Goal: Find specific page/section: Find specific page/section

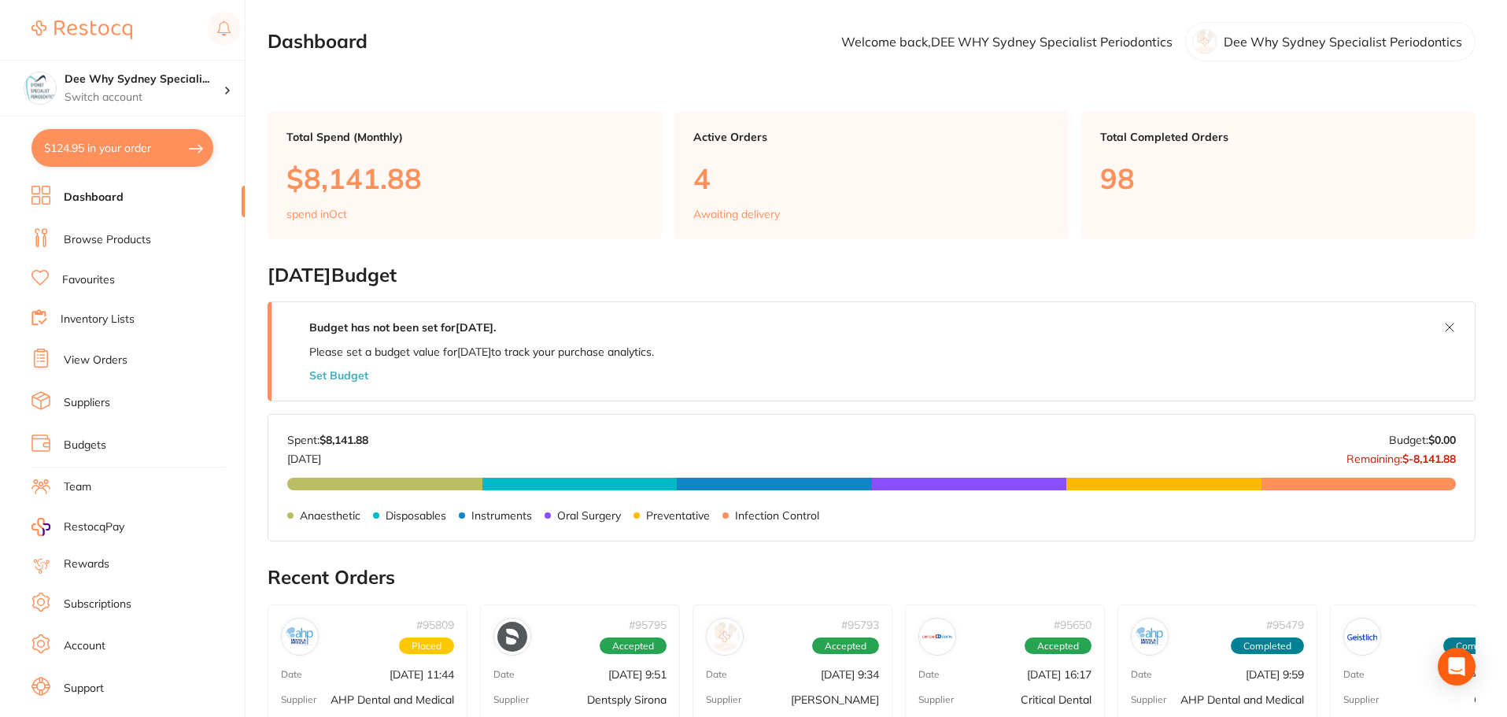
click at [113, 360] on link "View Orders" at bounding box center [96, 361] width 64 height 16
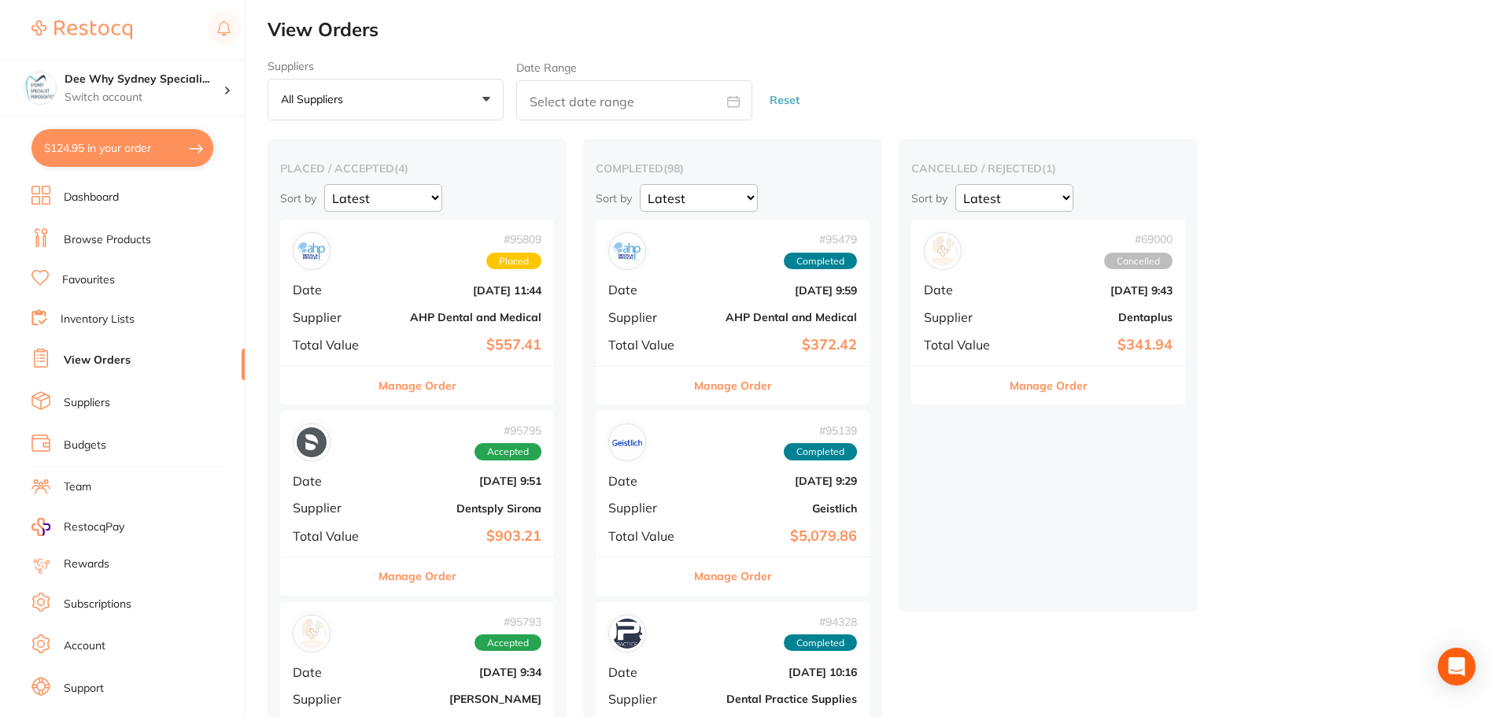
click at [394, 272] on div "# 95809 Placed Date [DATE] 11:44 Supplier AHP Dental and Medical Total Value $5…" at bounding box center [417, 293] width 274 height 146
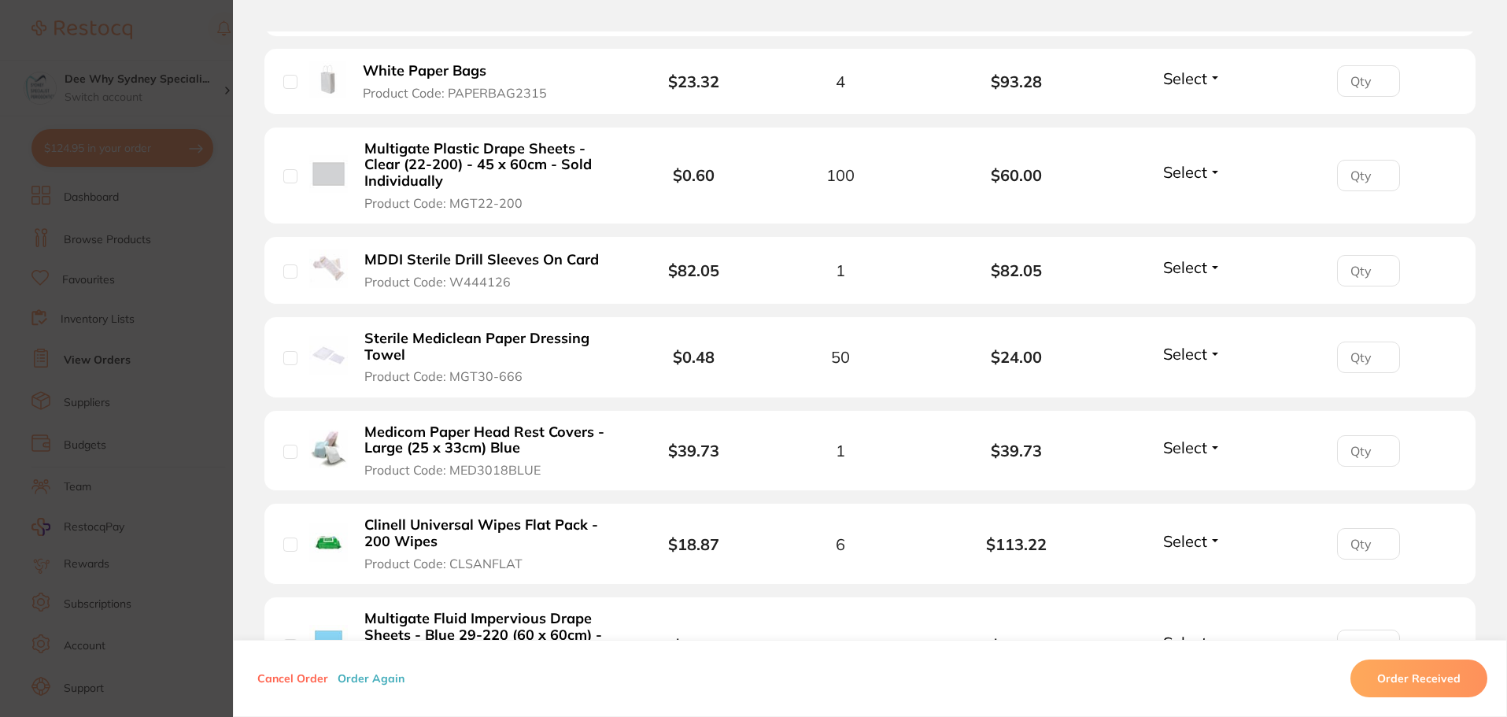
scroll to position [819, 0]
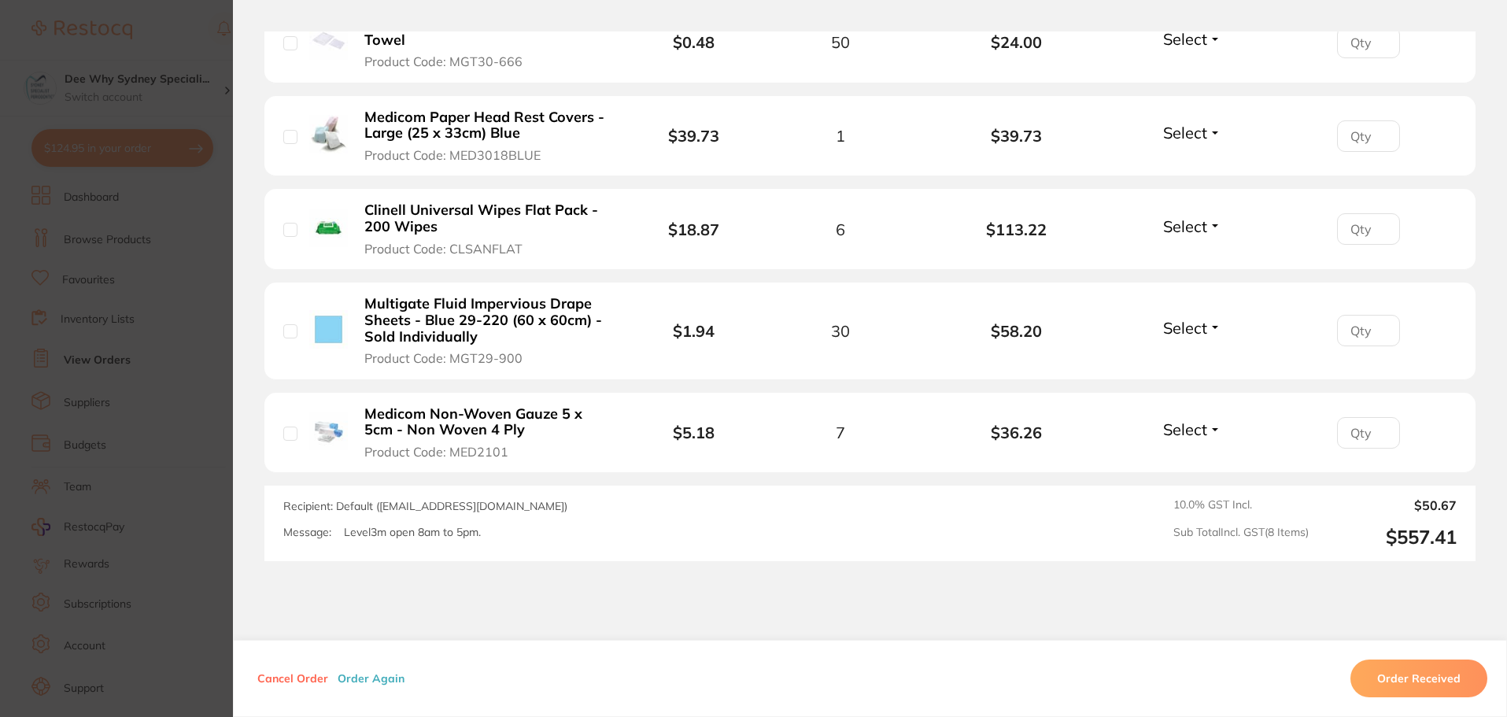
click at [393, 300] on b "Multigate Fluid Impervious Drape Sheets - Blue 29-220 (60 x 60cm) - Sold Indivi…" at bounding box center [485, 320] width 243 height 49
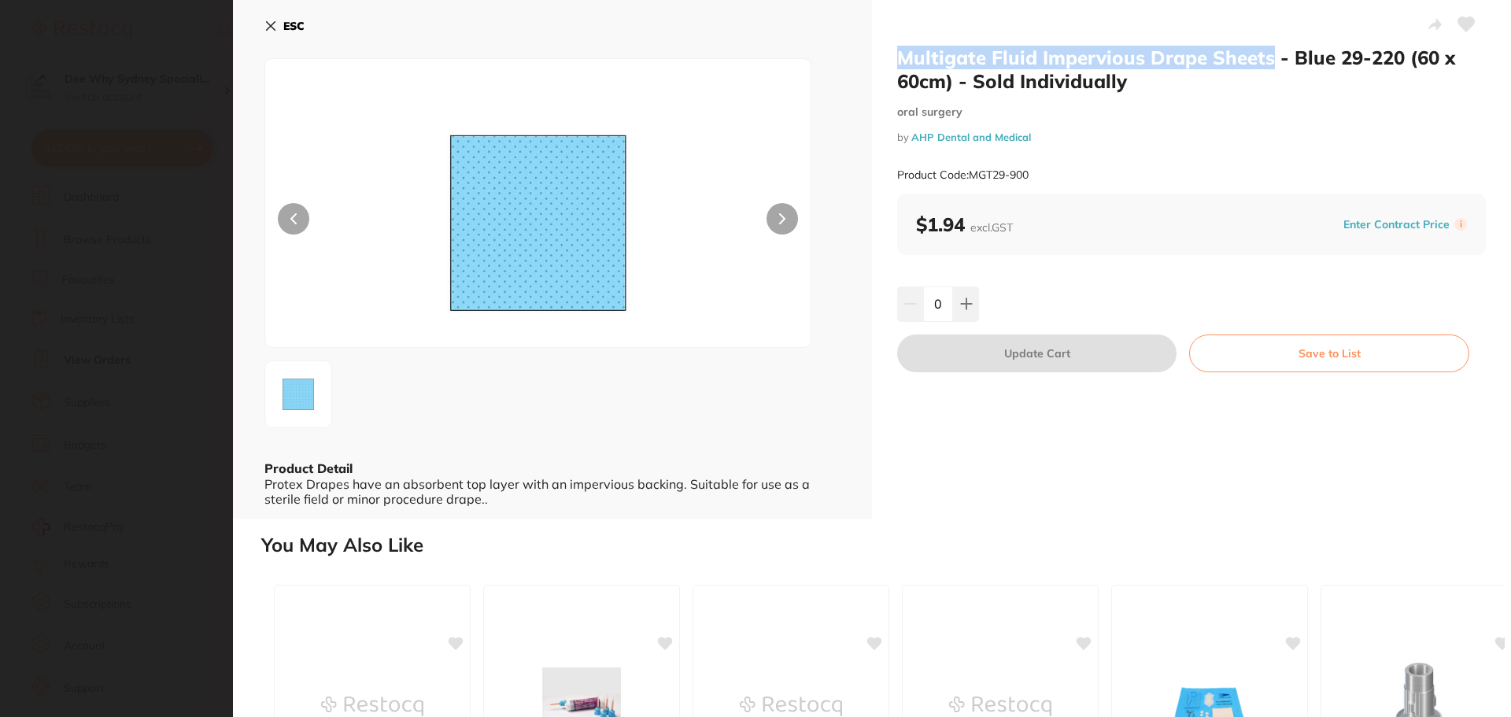
drag, startPoint x: 894, startPoint y: 54, endPoint x: 1271, endPoint y: 61, distance: 377.1
click at [1271, 61] on div "Multigate Fluid Impervious Drape Sheets - Blue 29-220 (60 x 60cm) - Sold Indivi…" at bounding box center [1191, 259] width 639 height 519
copy h2 "Multigate Fluid Impervious Drape Sheets"
click at [271, 24] on icon at bounding box center [270, 26] width 13 height 13
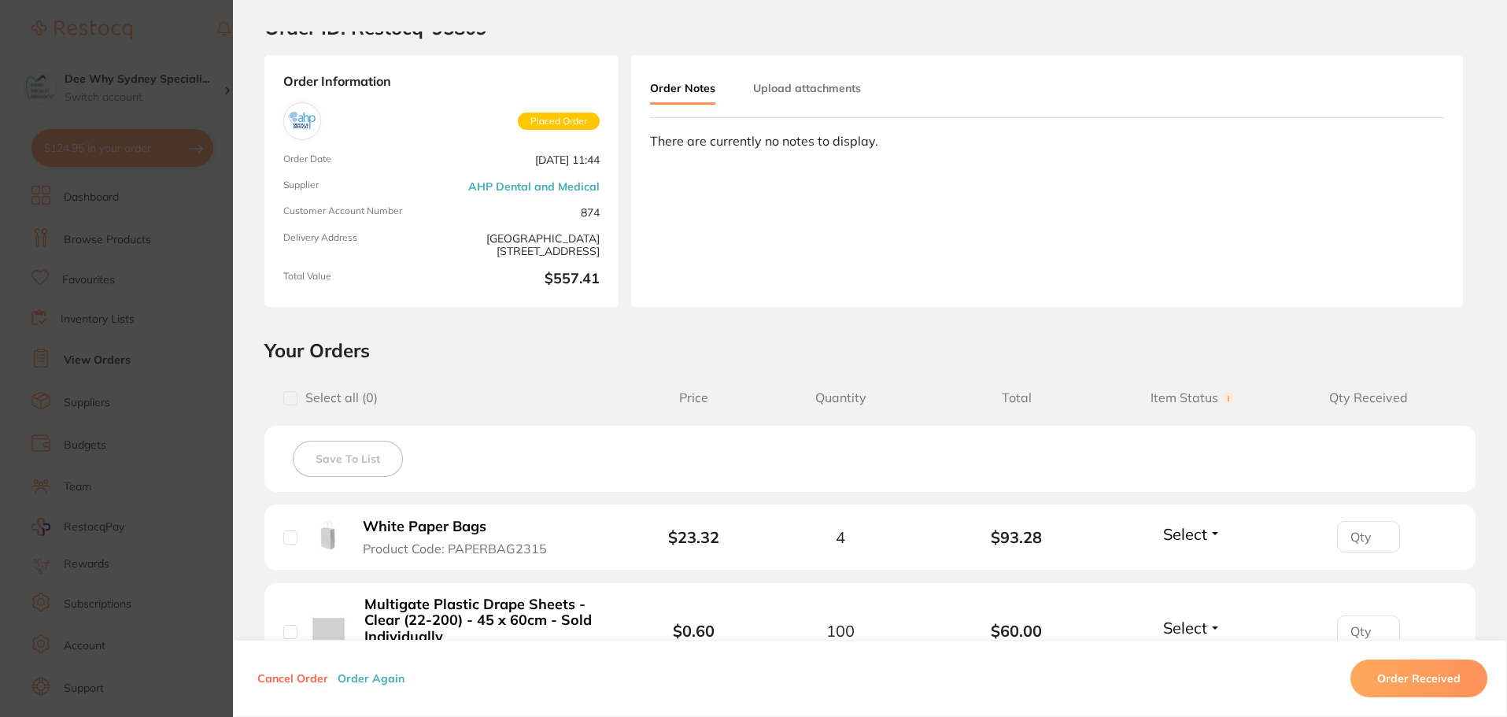
scroll to position [0, 0]
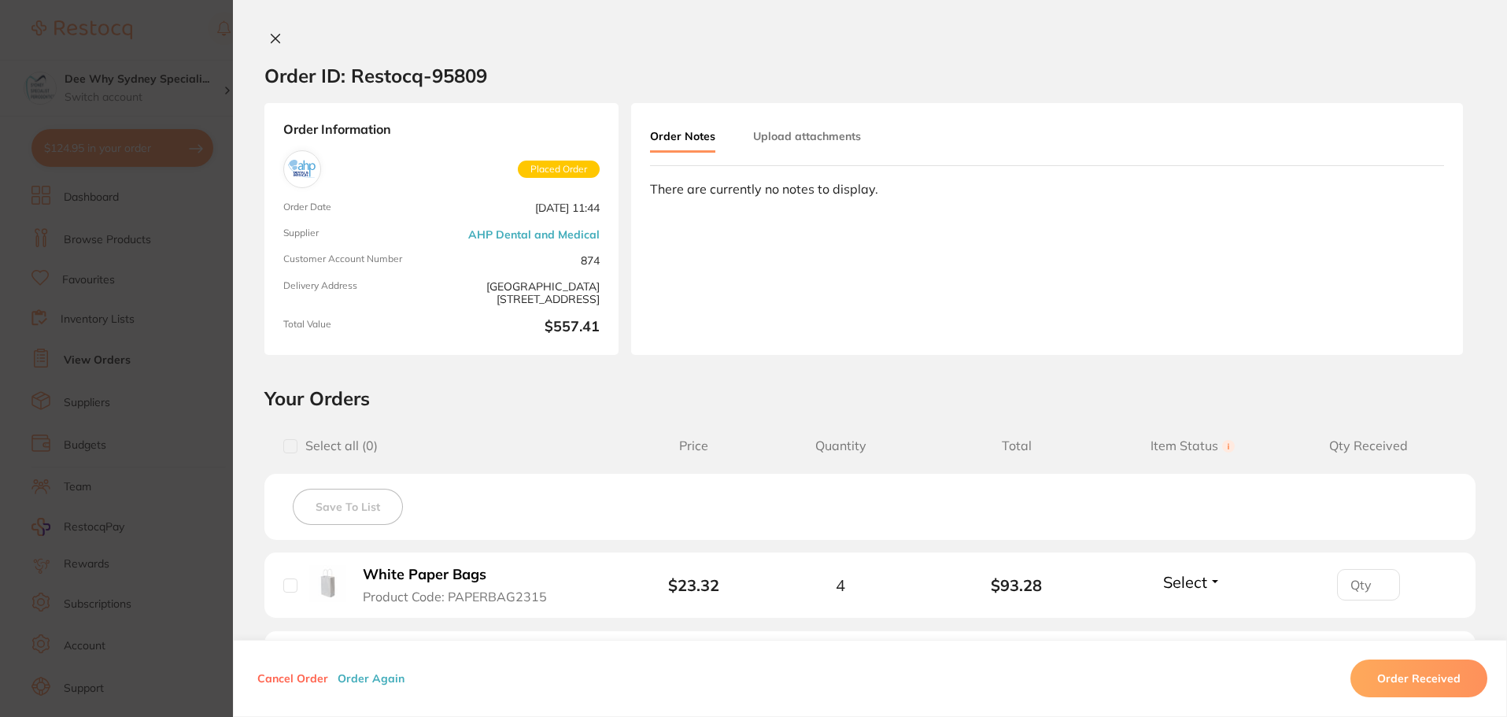
click at [785, 120] on div "Order Notes Upload attachments There are currently no notes to display." at bounding box center [1047, 229] width 832 height 252
click at [269, 32] on icon at bounding box center [275, 38] width 13 height 13
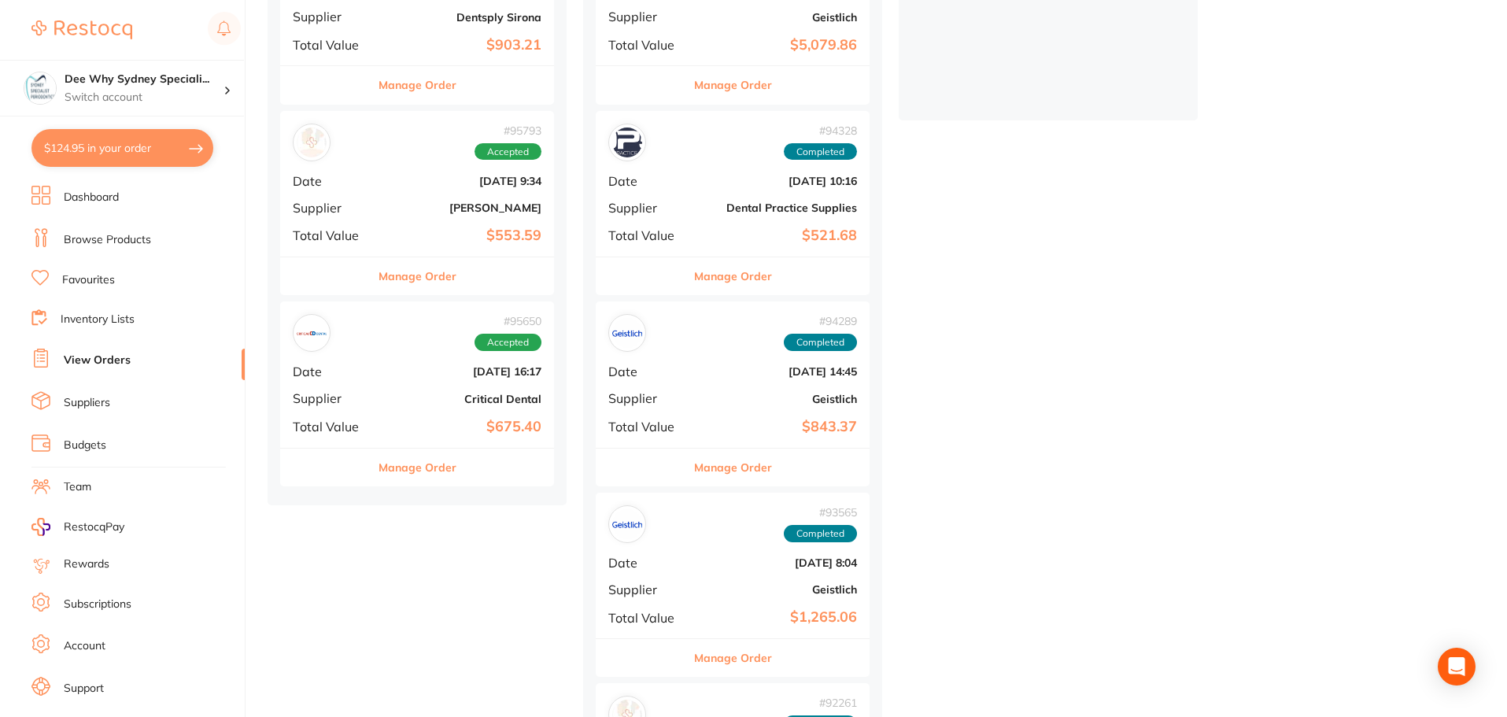
scroll to position [394, 0]
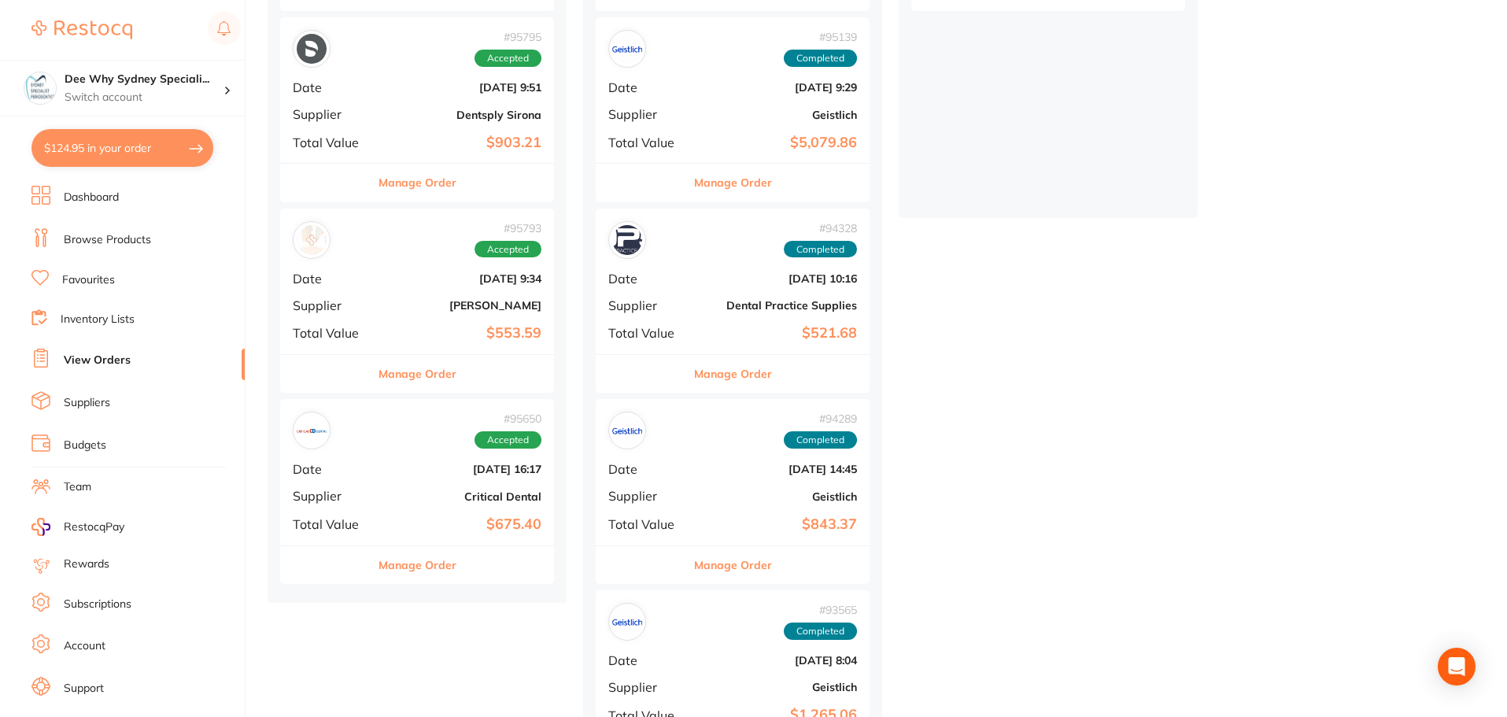
click at [100, 207] on li "Dashboard" at bounding box center [137, 198] width 213 height 24
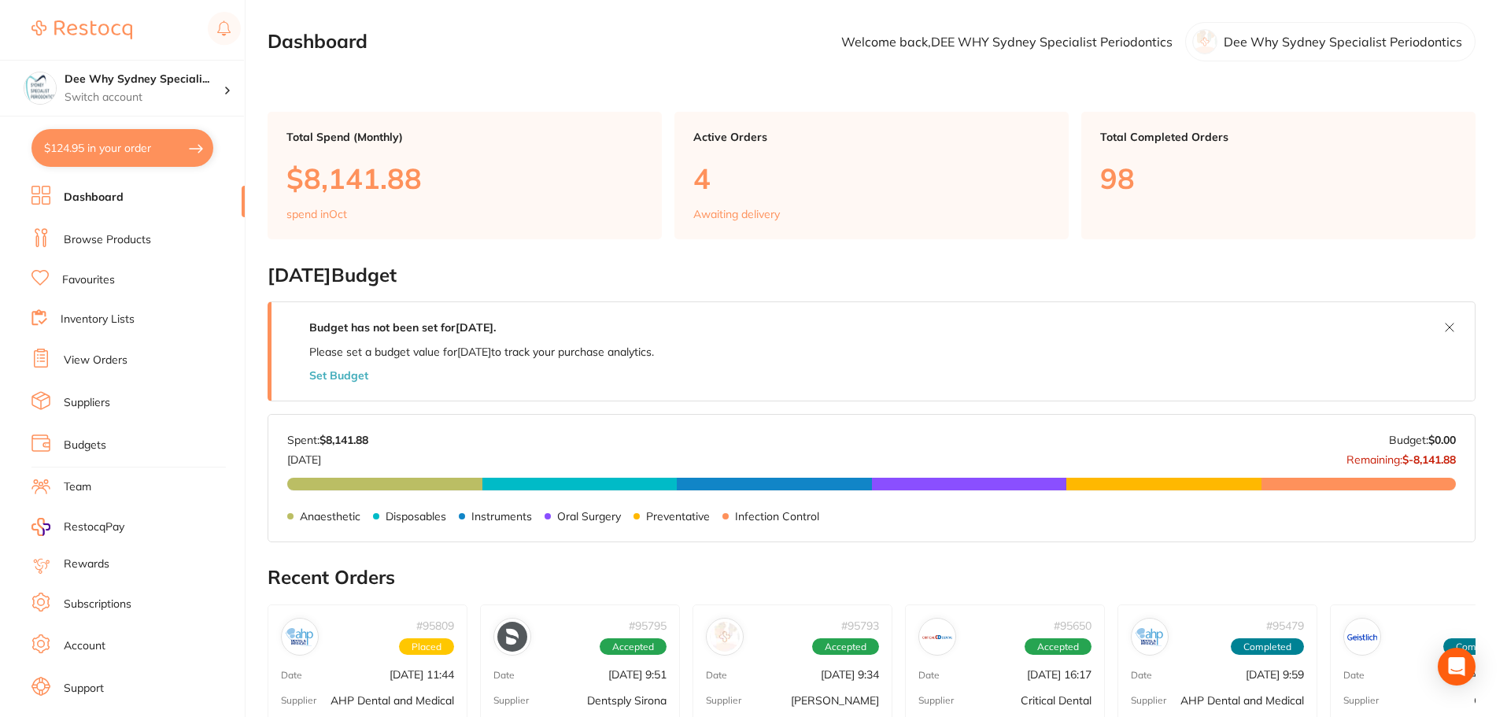
click at [104, 238] on link "Browse Products" at bounding box center [107, 240] width 87 height 16
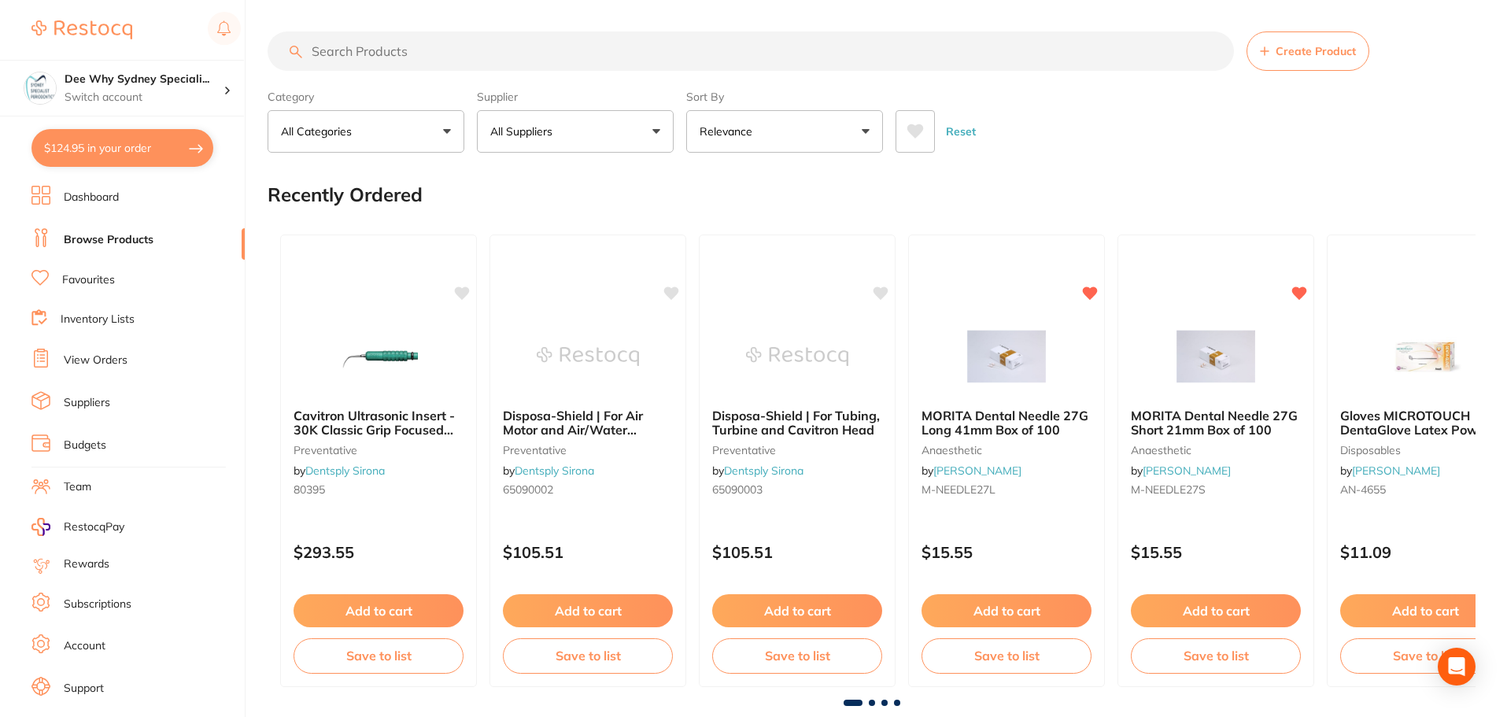
click at [529, 47] on input "search" at bounding box center [751, 50] width 967 height 39
type input "protex drape"
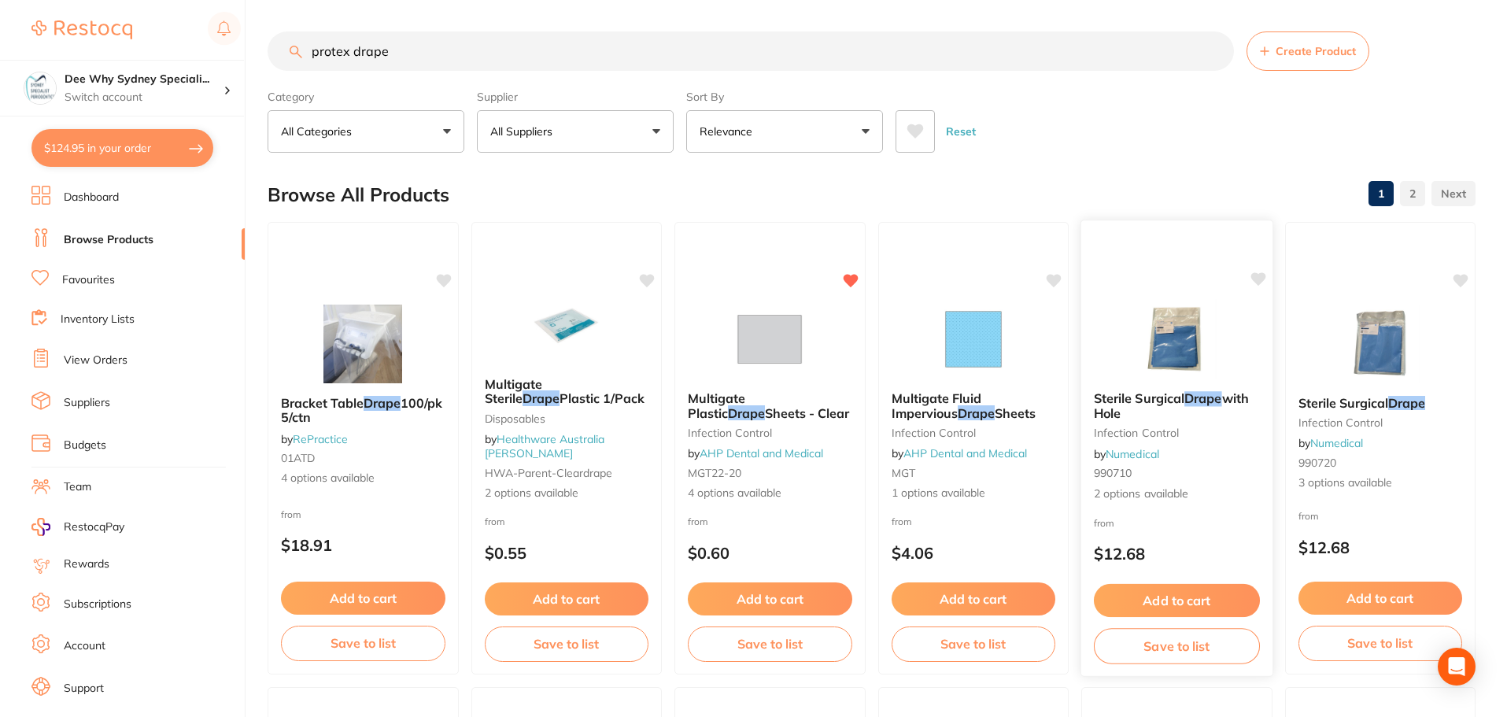
click at [1163, 346] on img at bounding box center [1177, 339] width 103 height 80
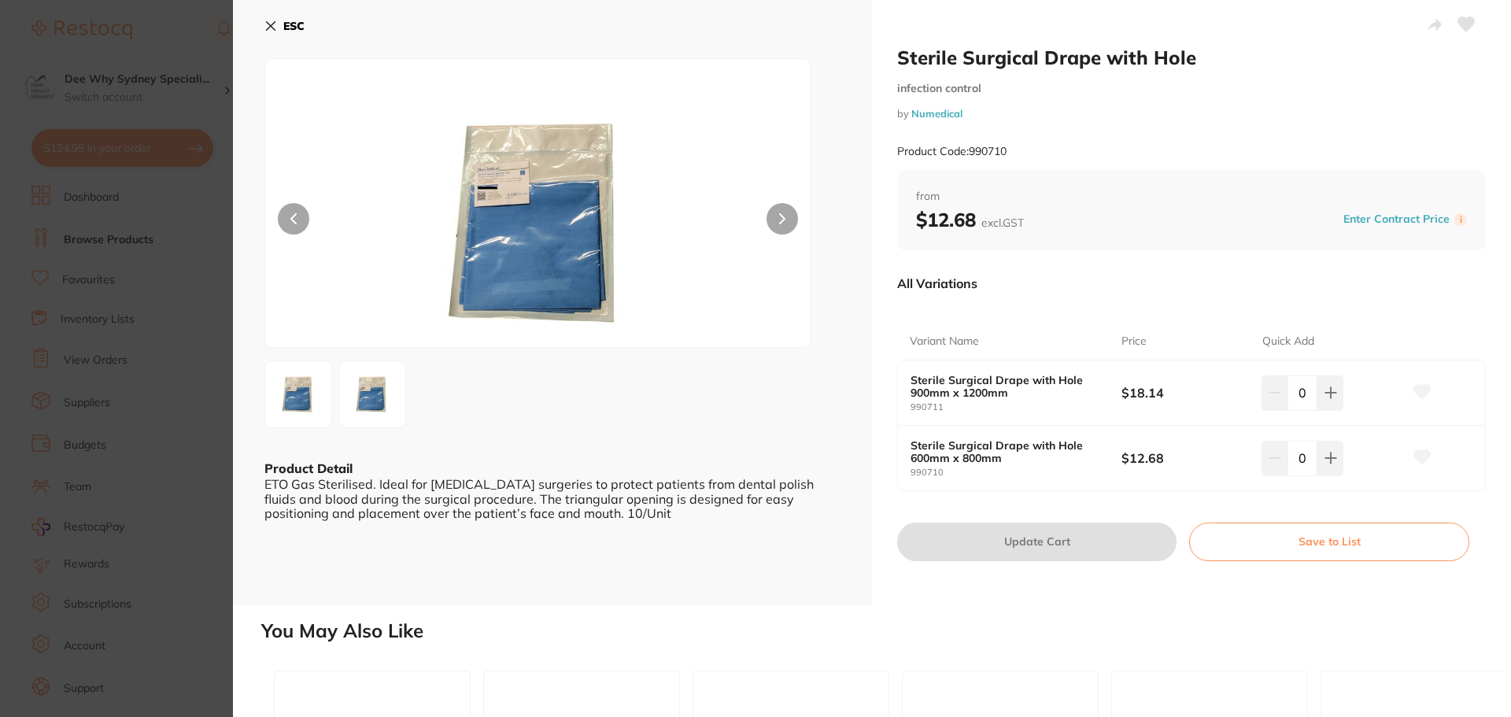
click at [392, 405] on img at bounding box center [372, 394] width 57 height 57
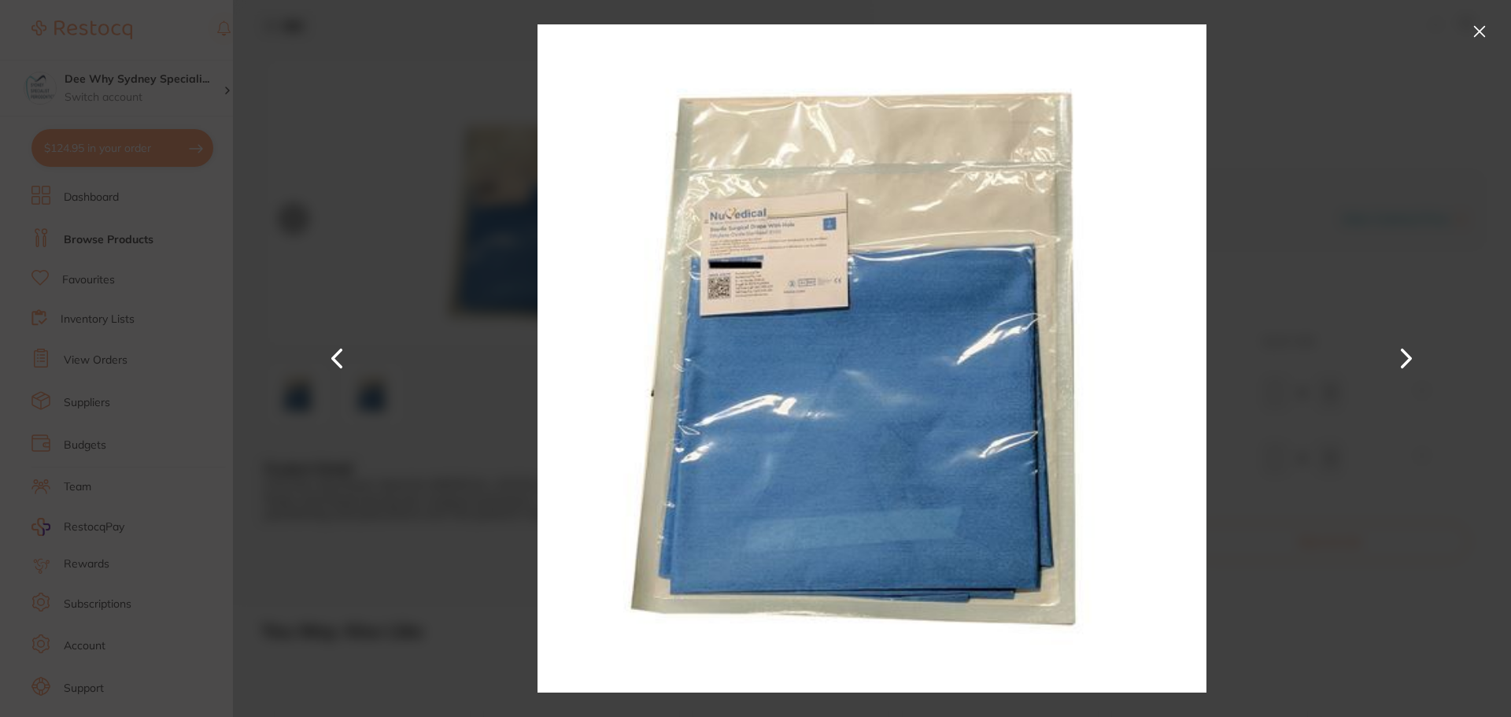
click at [1490, 29] on button at bounding box center [1479, 31] width 25 height 25
